Goal: Communication & Community: Answer question/provide support

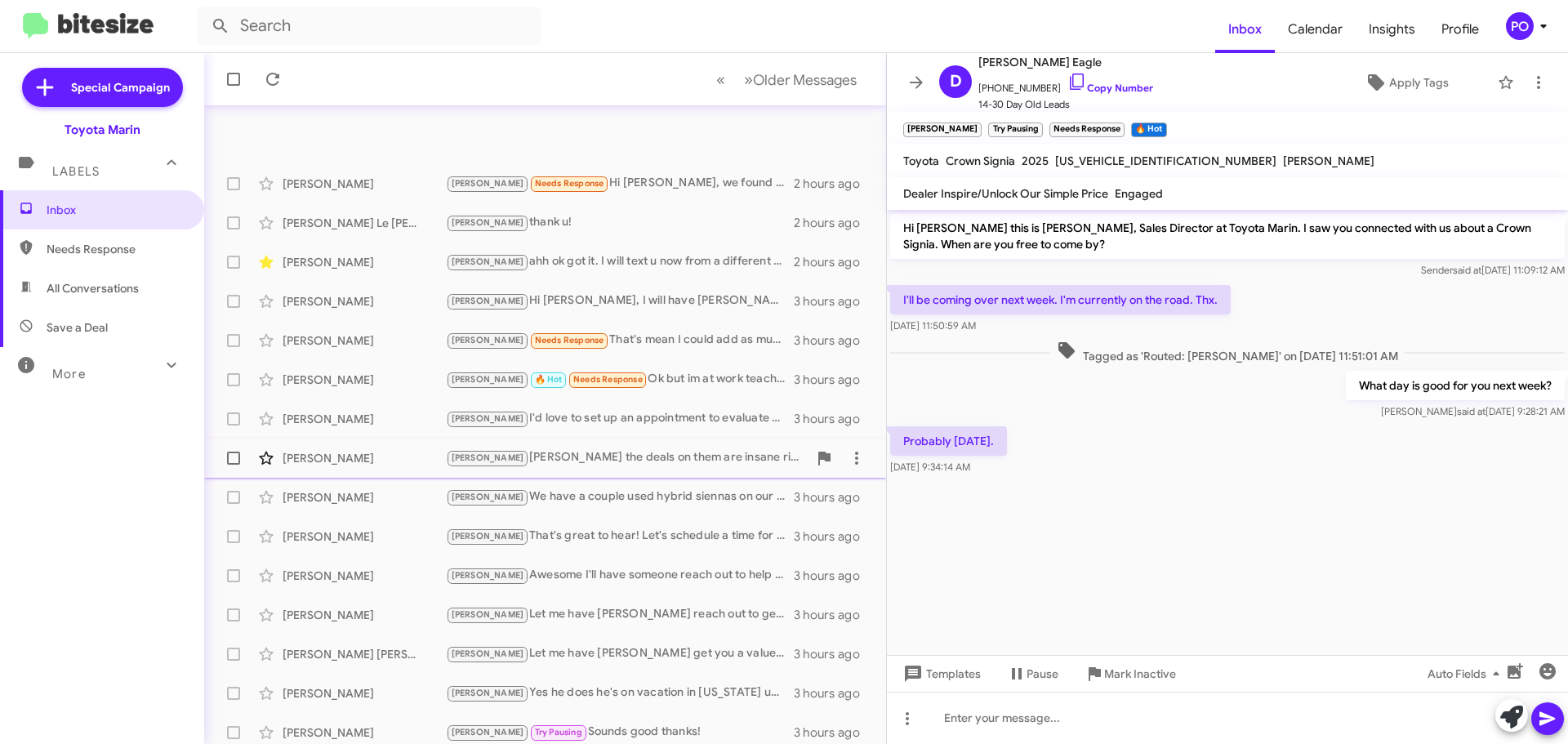
scroll to position [204, 0]
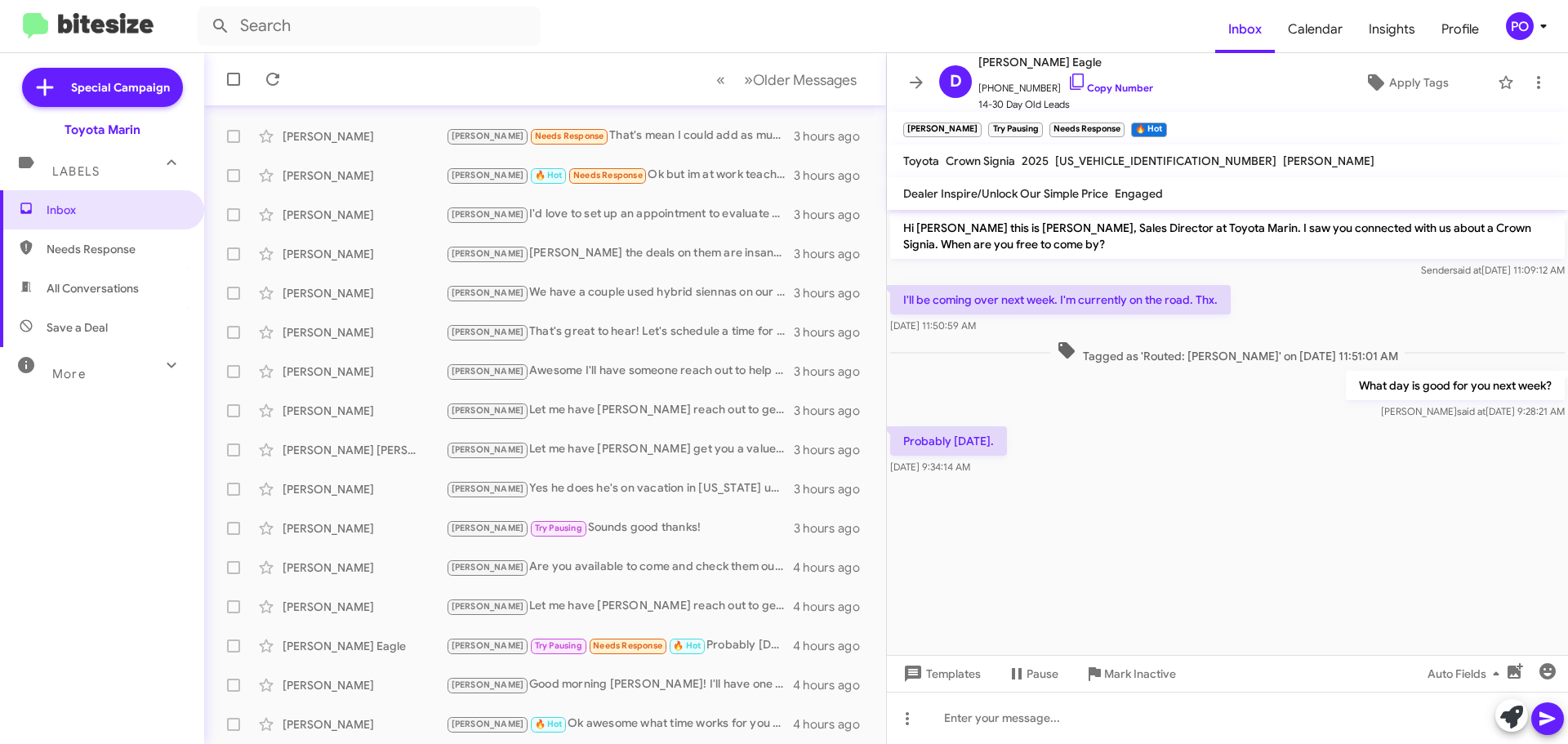
click at [576, 80] on mat-toolbar-row "« Previous » Next Older Messages" at bounding box center [545, 79] width 682 height 52
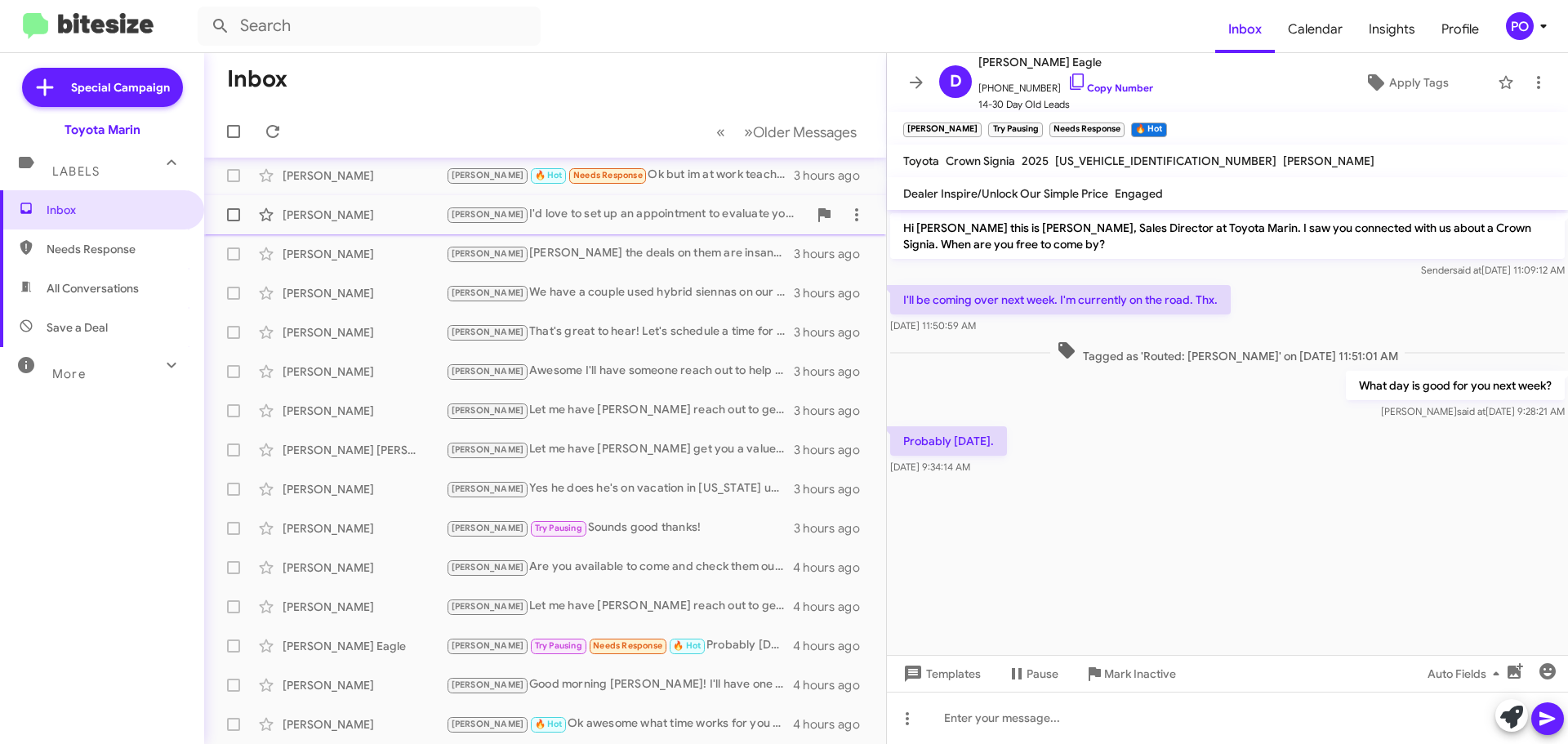
scroll to position [0, 0]
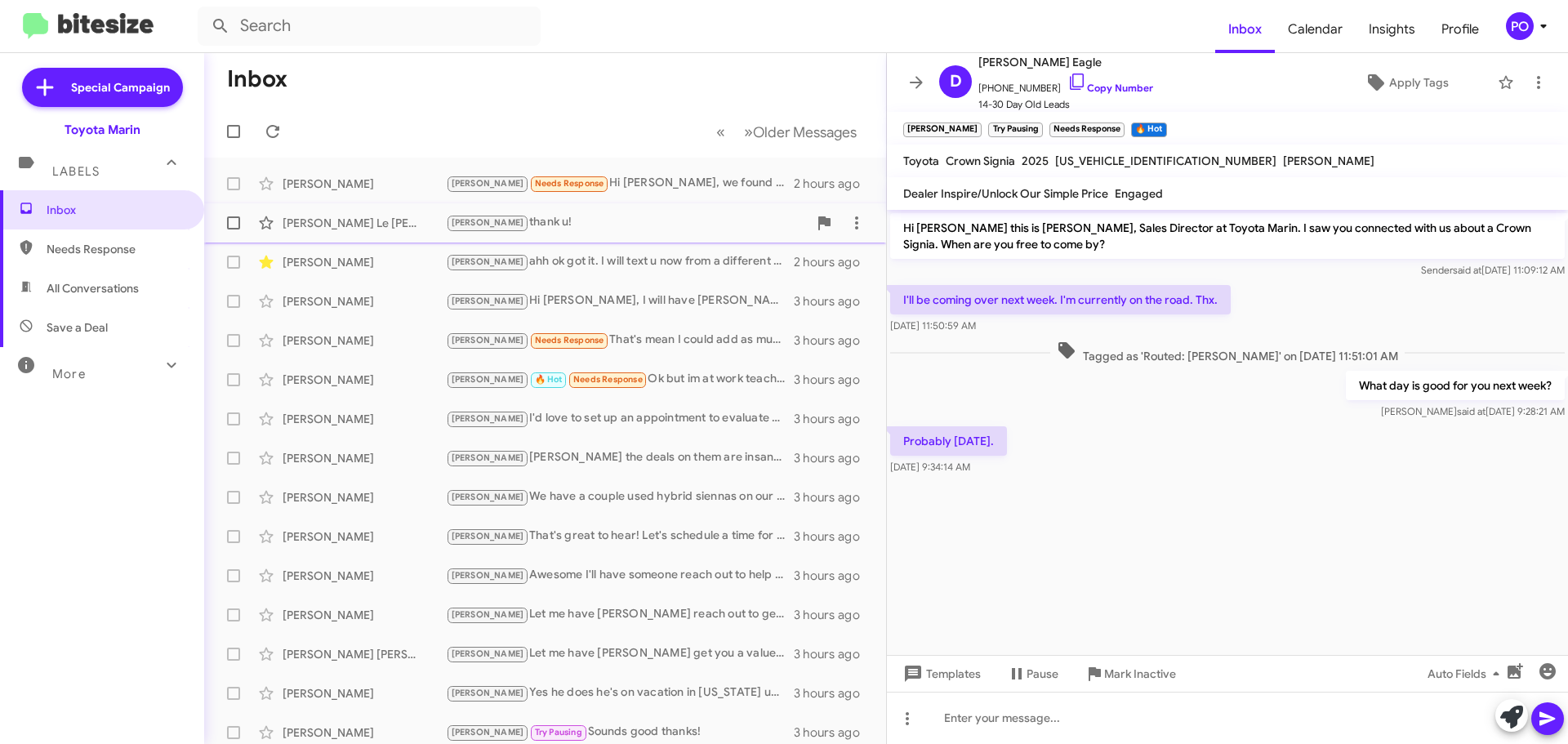
click at [590, 216] on div "[PERSON_NAME] thank u!" at bounding box center [626, 222] width 361 height 19
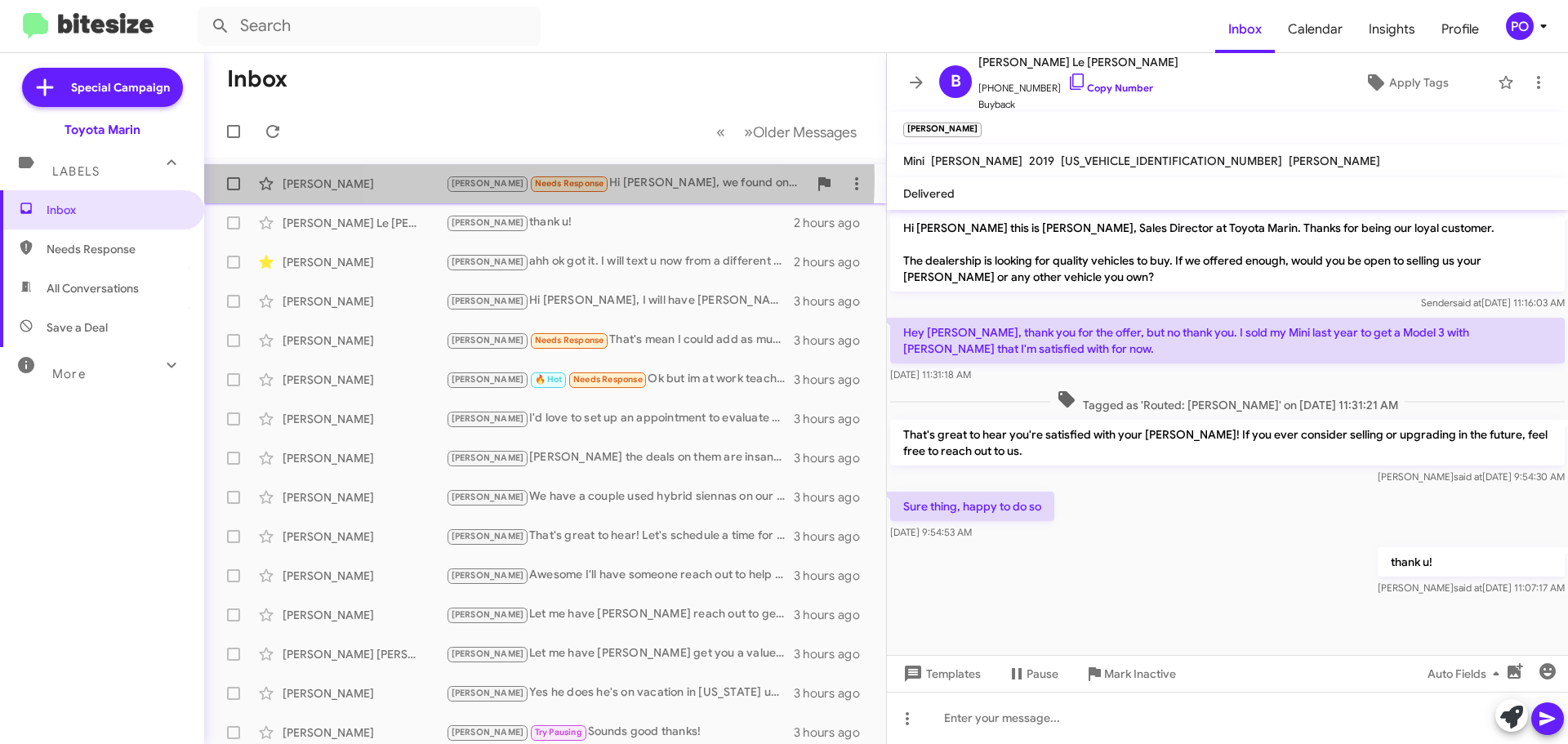
click at [535, 179] on span "Needs Response" at bounding box center [569, 183] width 69 height 10
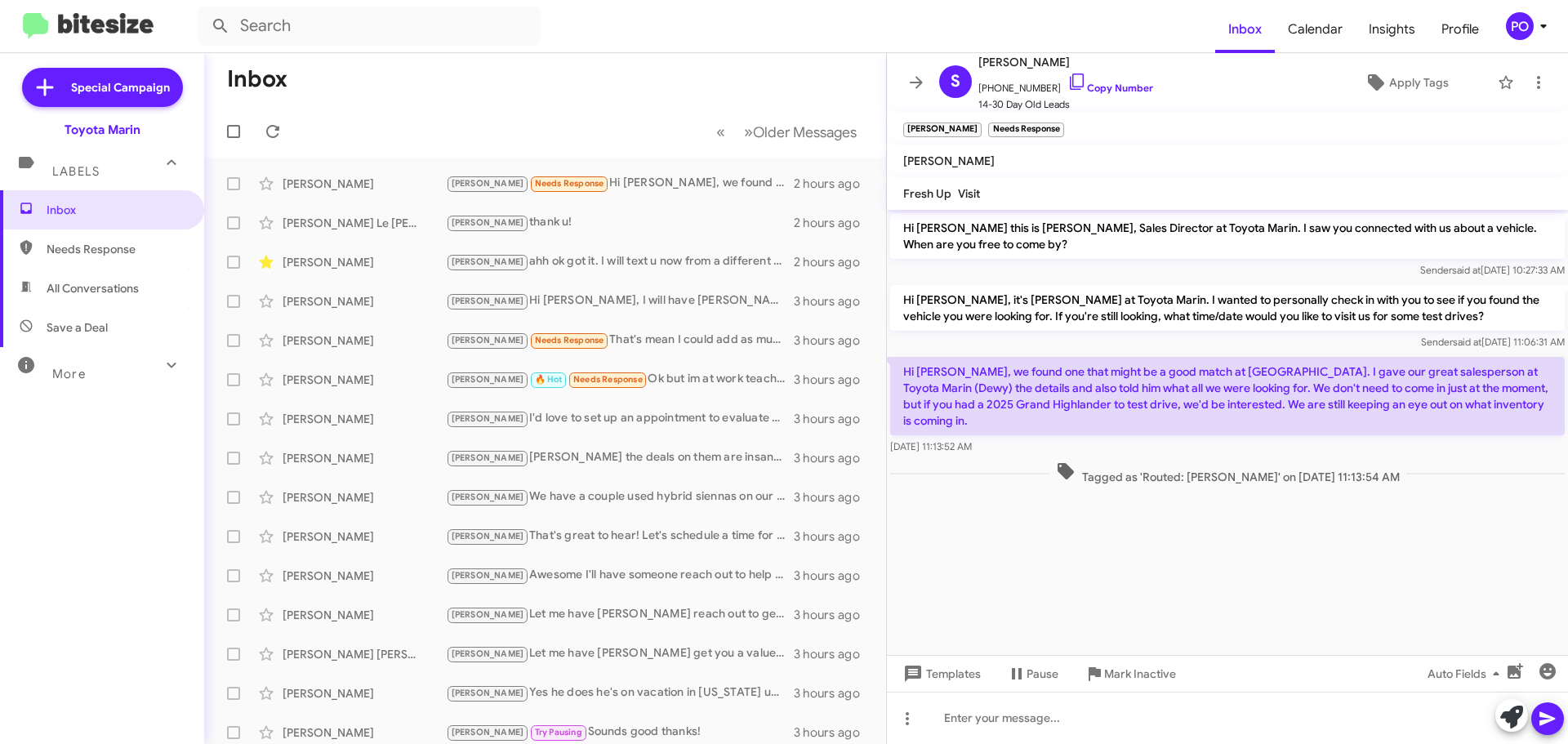
click at [746, 85] on mat-toolbar-row "Inbox" at bounding box center [545, 79] width 682 height 52
click at [920, 81] on icon at bounding box center [917, 81] width 13 height 12
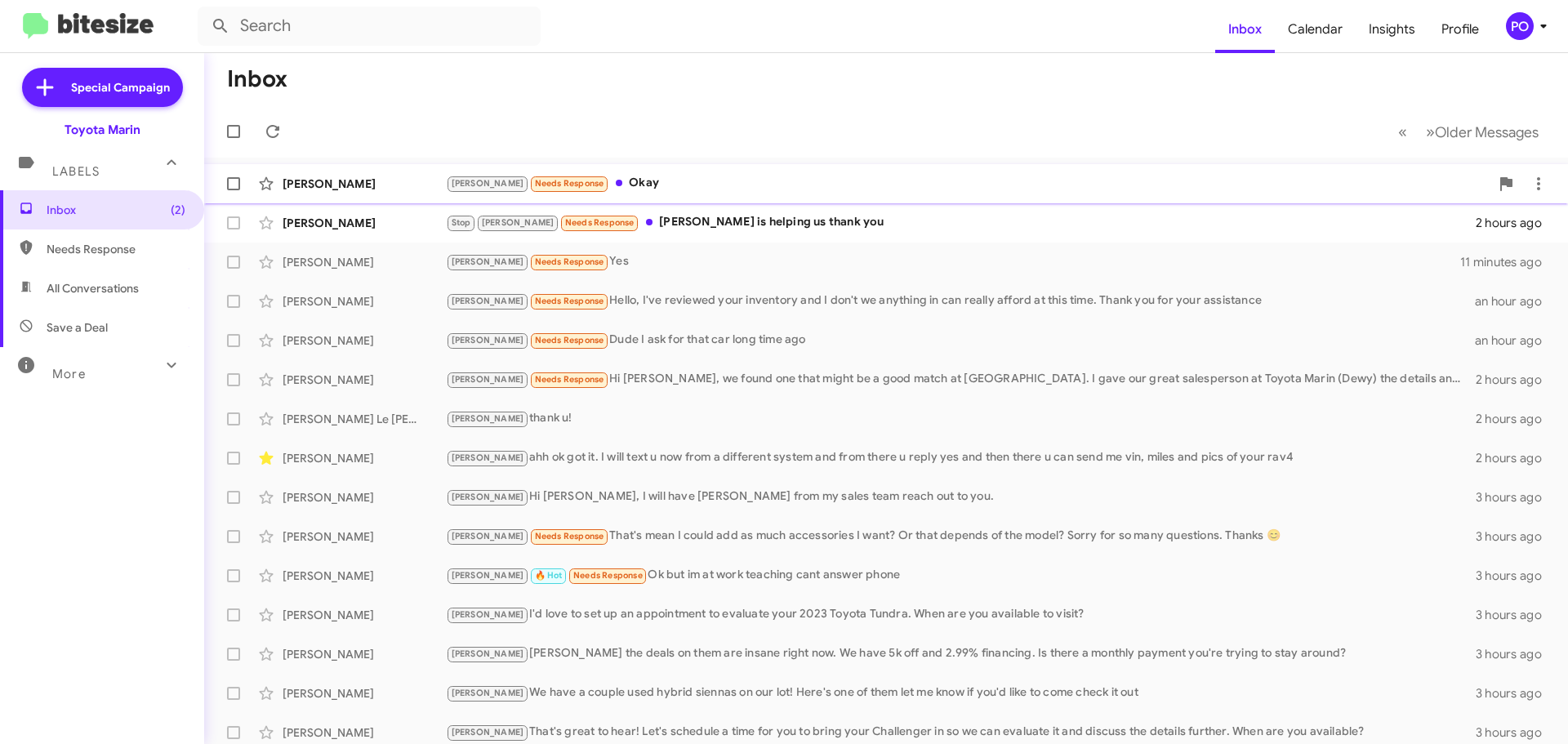
click at [714, 186] on div "[PERSON_NAME] Needs Response Okay" at bounding box center [967, 184] width 1044 height 19
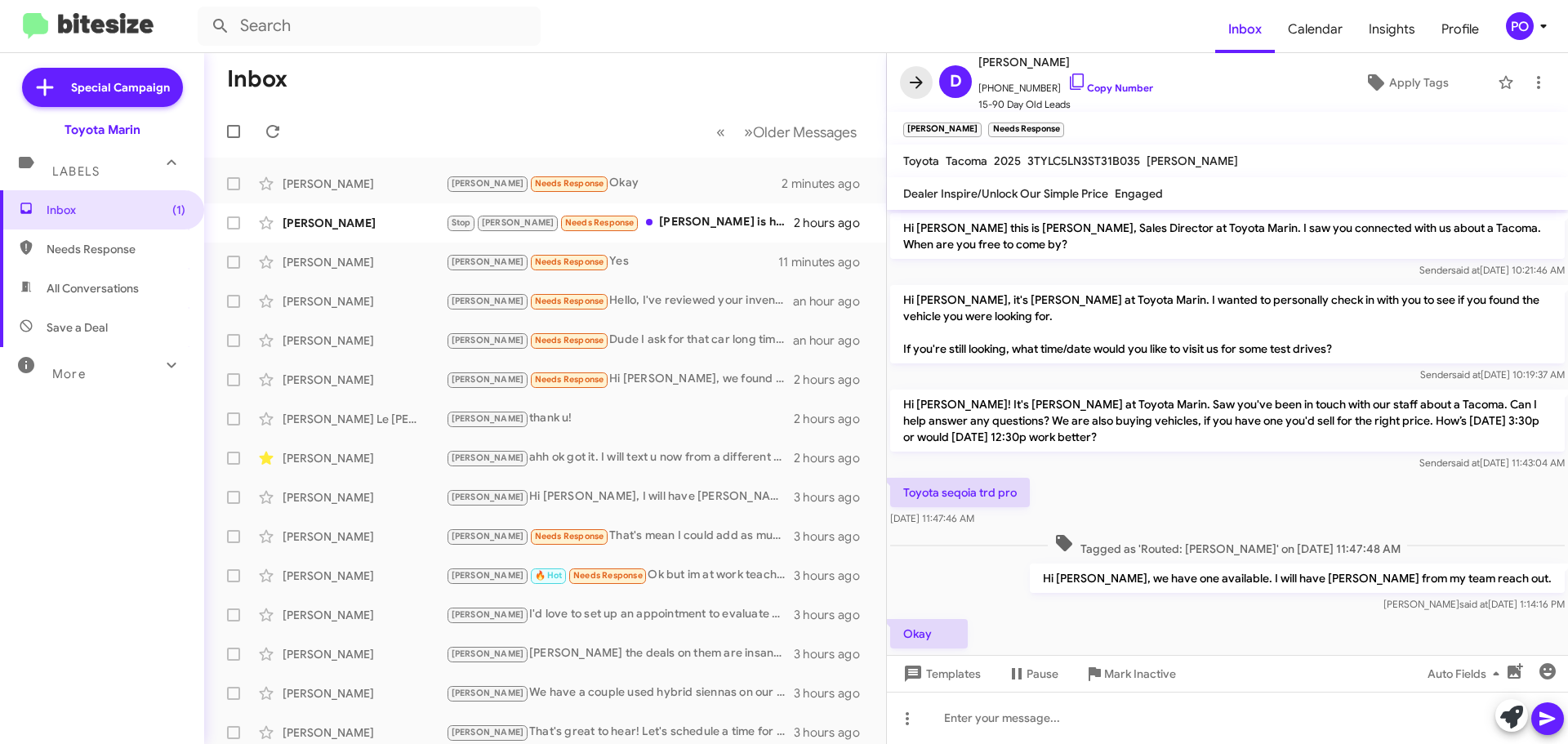
click at [922, 79] on icon at bounding box center [916, 82] width 20 height 20
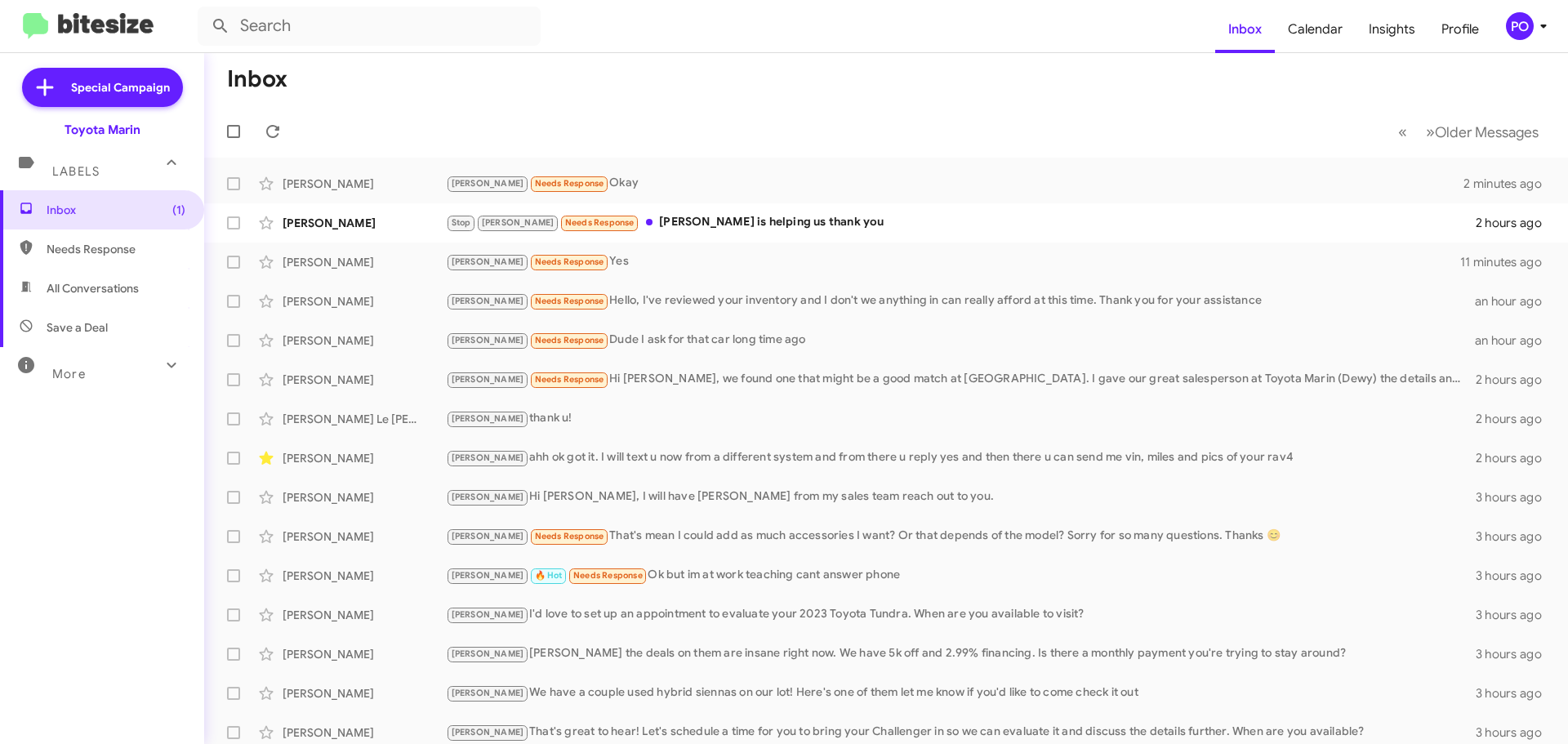
click at [614, 93] on mat-toolbar-row "Inbox" at bounding box center [887, 79] width 1365 height 52
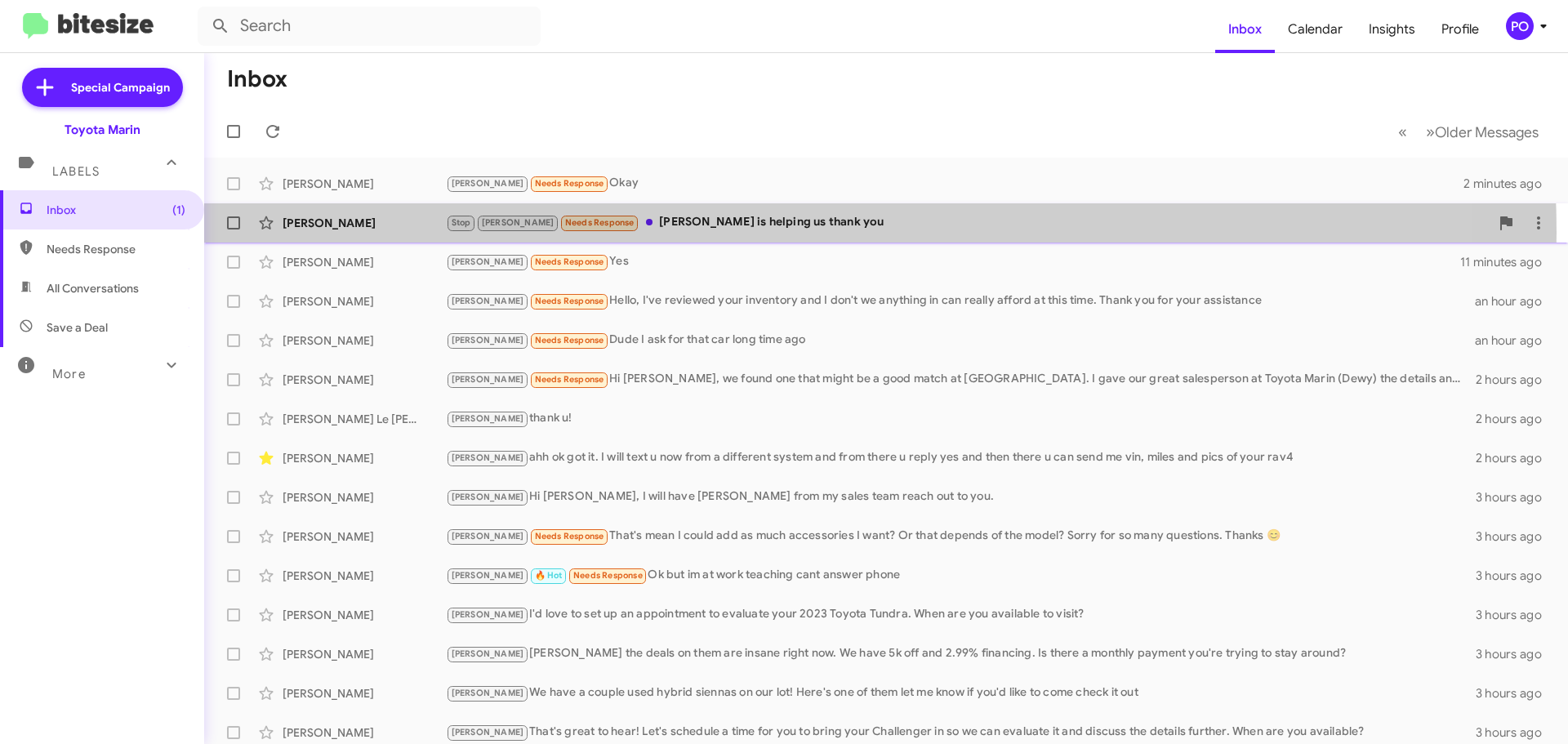
click at [684, 233] on div "[PERSON_NAME] Stop [PERSON_NAME] Needs Response [PERSON_NAME] is helping us tha…" at bounding box center [887, 222] width 1338 height 33
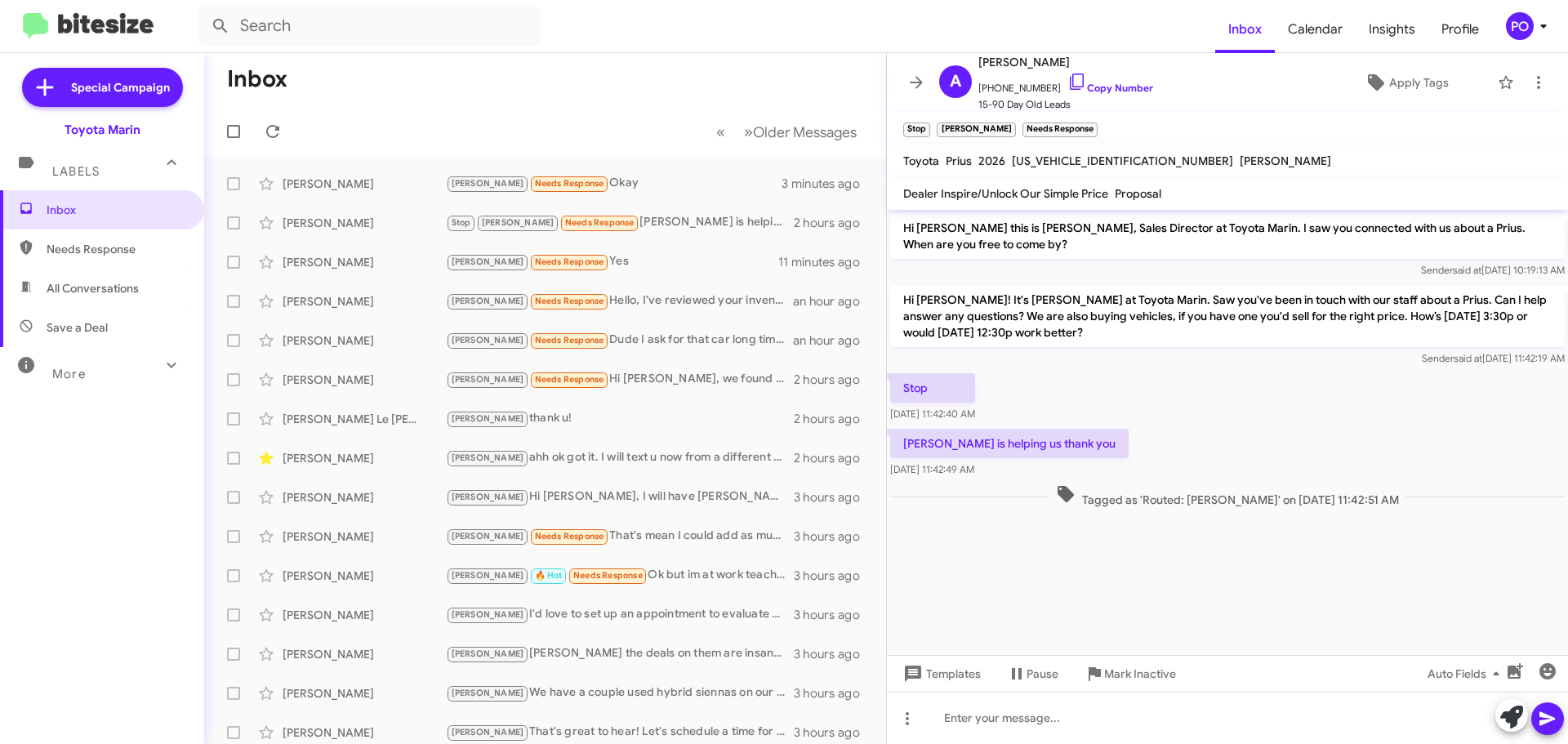
click at [753, 78] on mat-toolbar-row "Inbox" at bounding box center [545, 79] width 682 height 52
click at [922, 87] on icon at bounding box center [916, 82] width 20 height 20
